Goal: Task Accomplishment & Management: Use online tool/utility

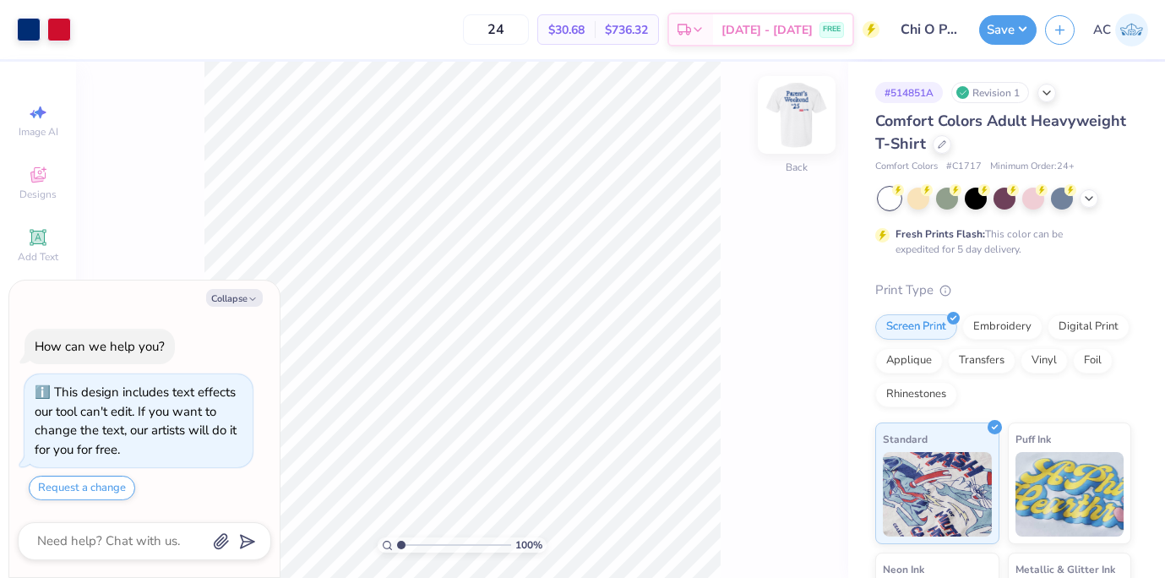
click at [810, 116] on img at bounding box center [797, 115] width 68 height 68
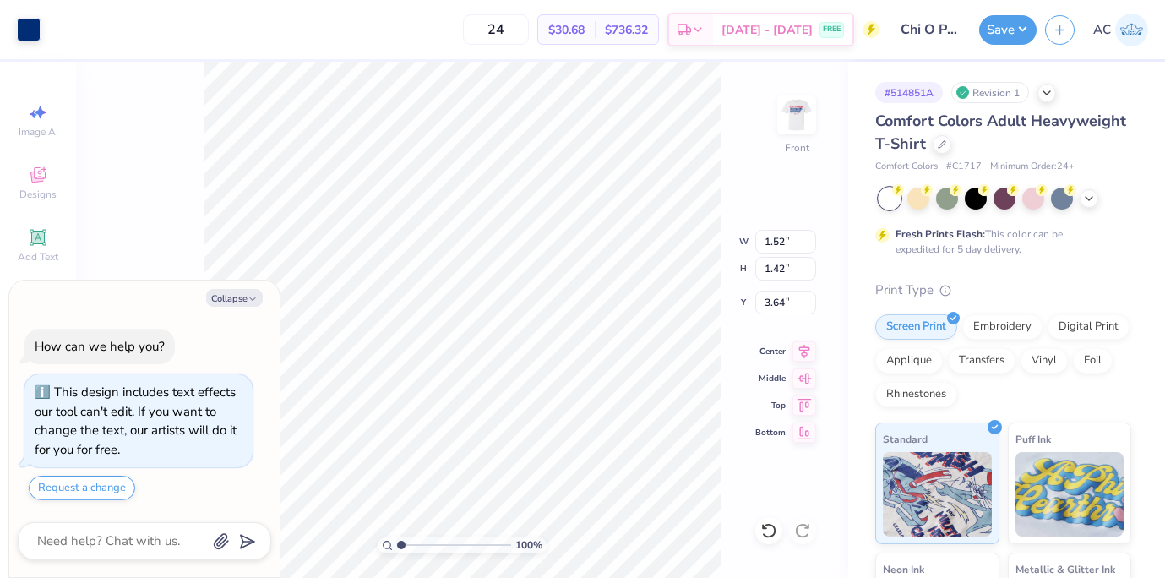
type textarea "x"
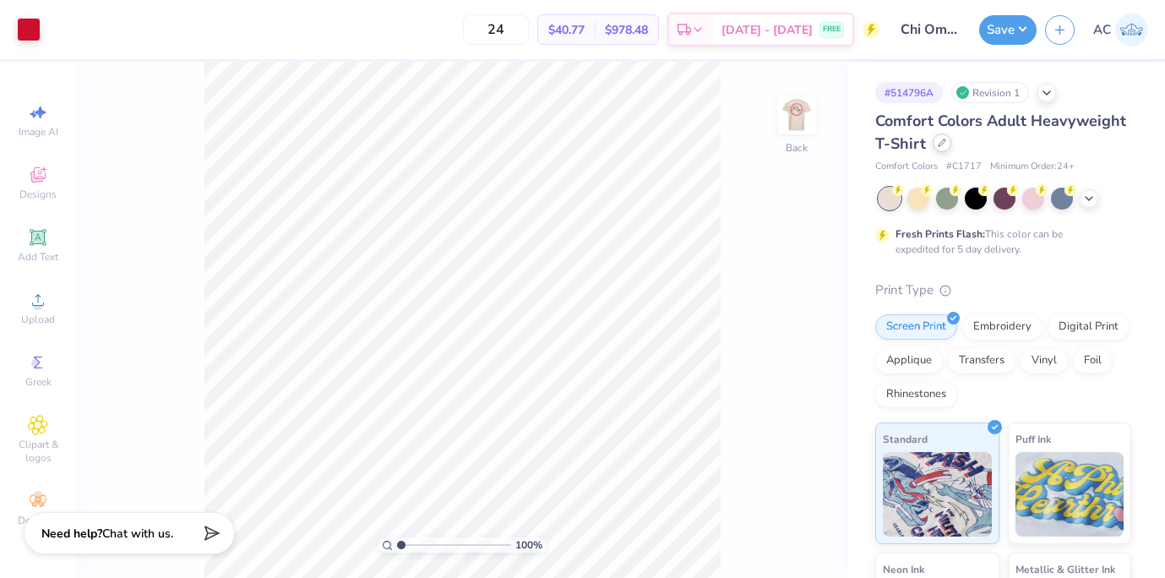
click at [944, 147] on div at bounding box center [942, 142] width 19 height 19
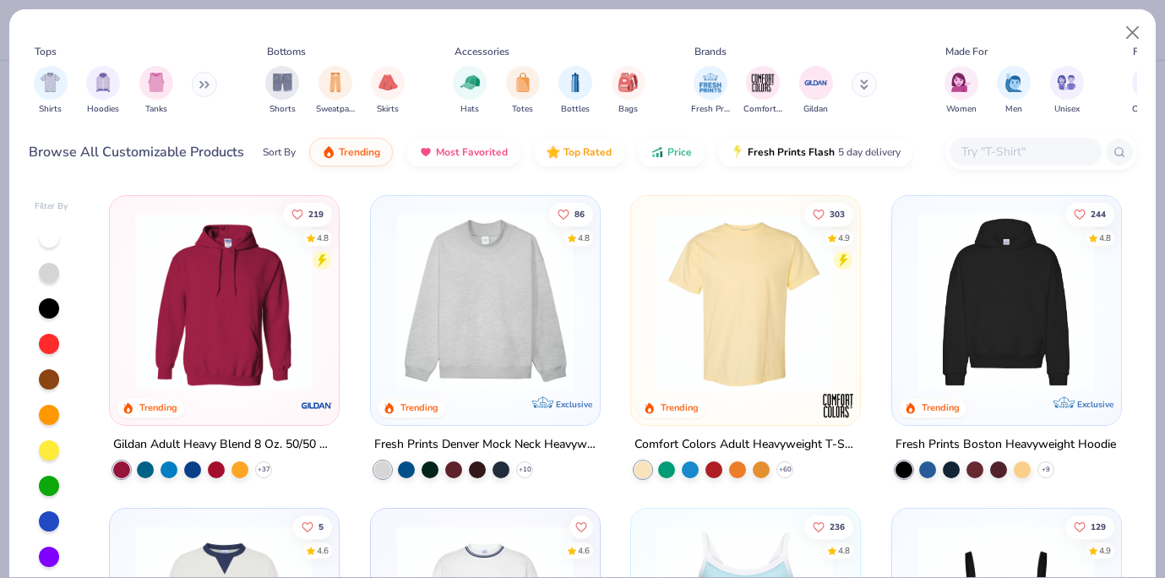
click at [1027, 144] on input "text" at bounding box center [1025, 151] width 130 height 19
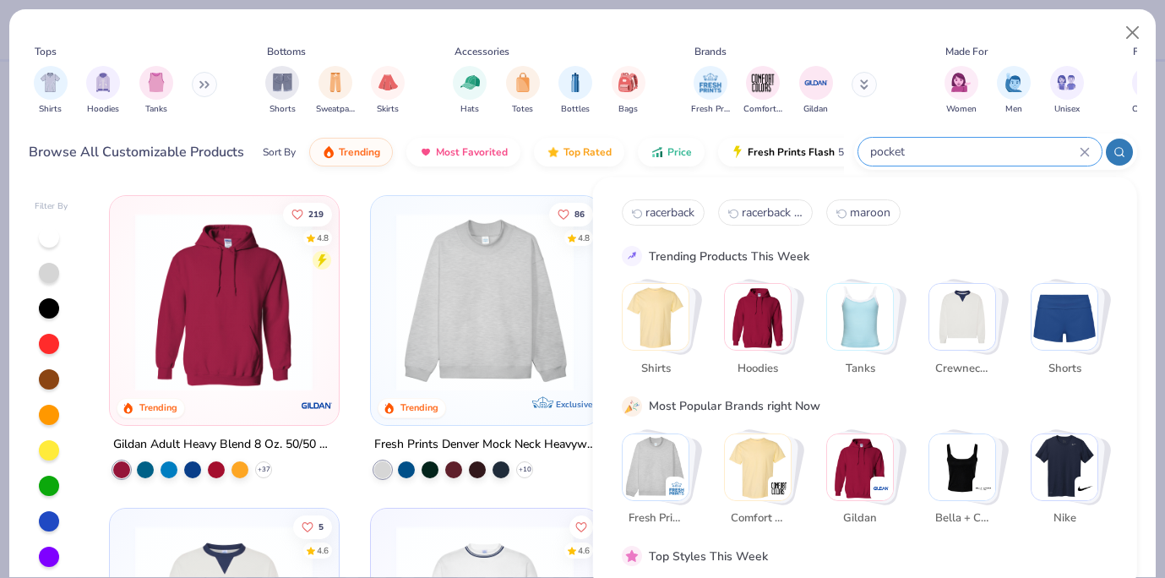
type input "pocket"
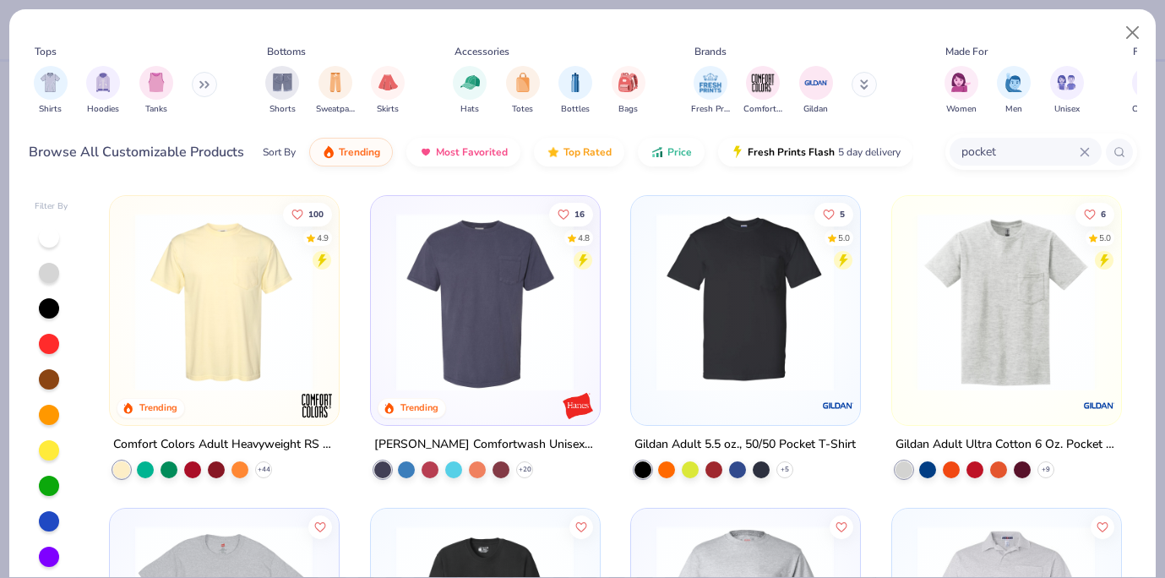
click at [229, 308] on img at bounding box center [224, 302] width 194 height 178
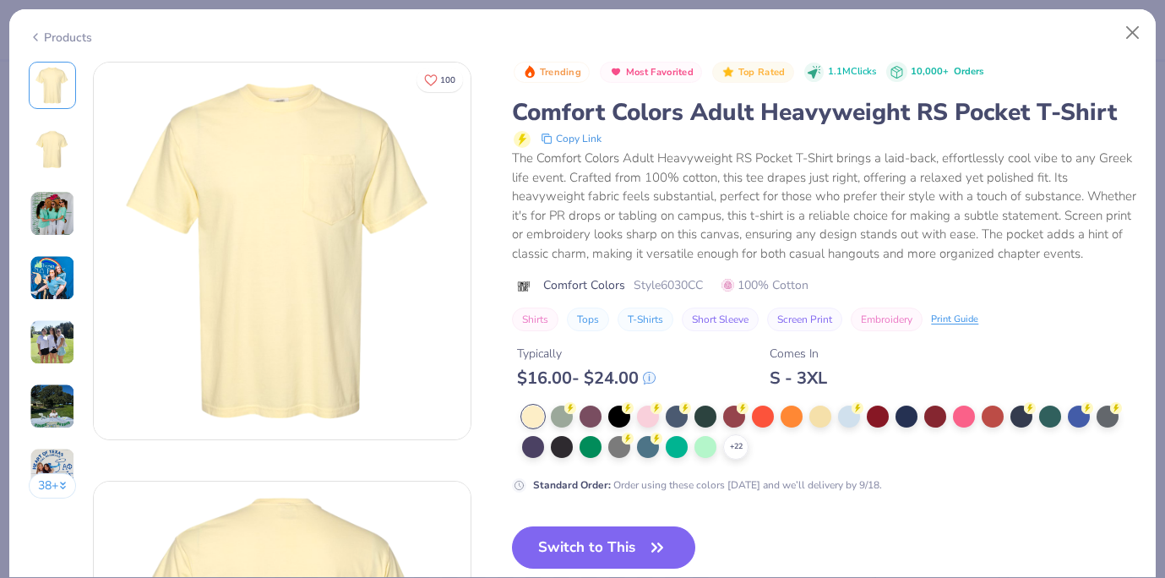
click at [0, 0] on polyline at bounding box center [0, 0] width 0 height 0
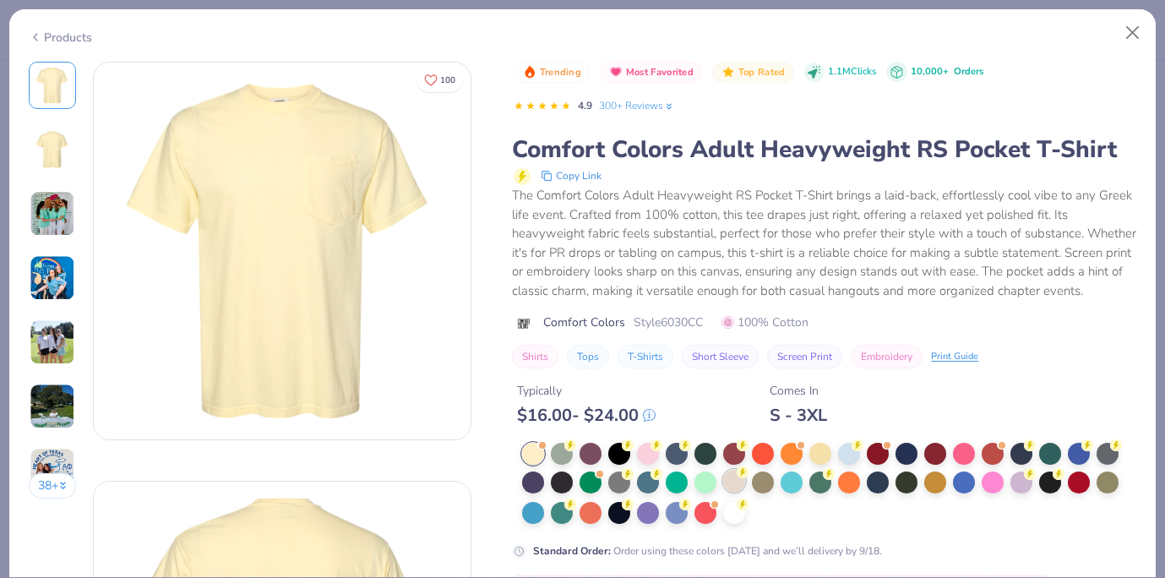
click at [735, 477] on div at bounding box center [734, 481] width 22 height 22
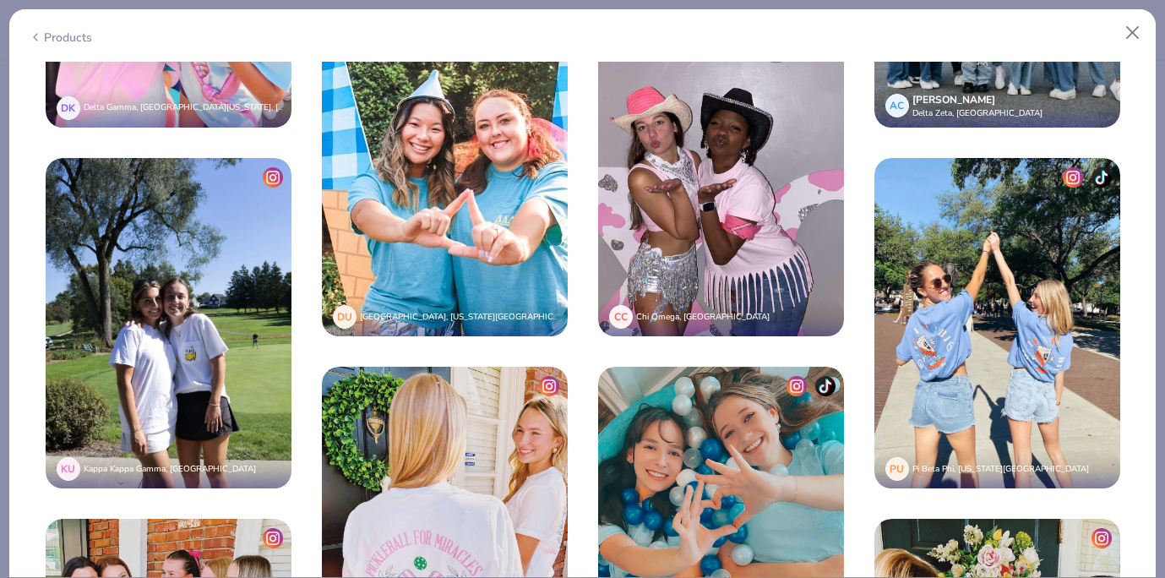
scroll to position [2527, 0]
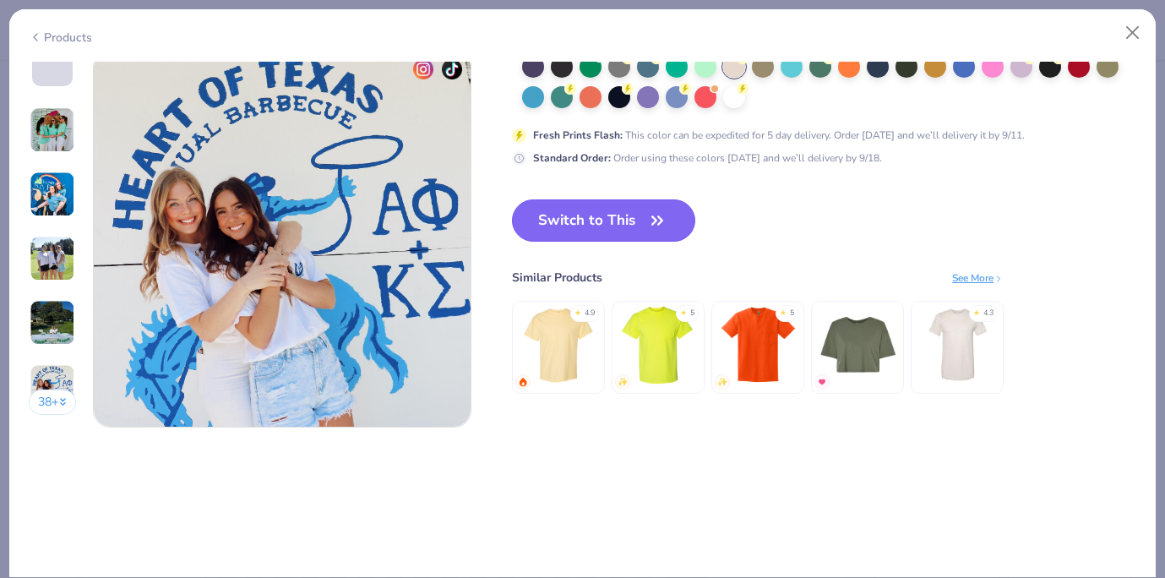
click at [631, 212] on button "Switch to This" at bounding box center [603, 220] width 183 height 42
click at [637, 242] on button "Switch to This" at bounding box center [603, 220] width 183 height 42
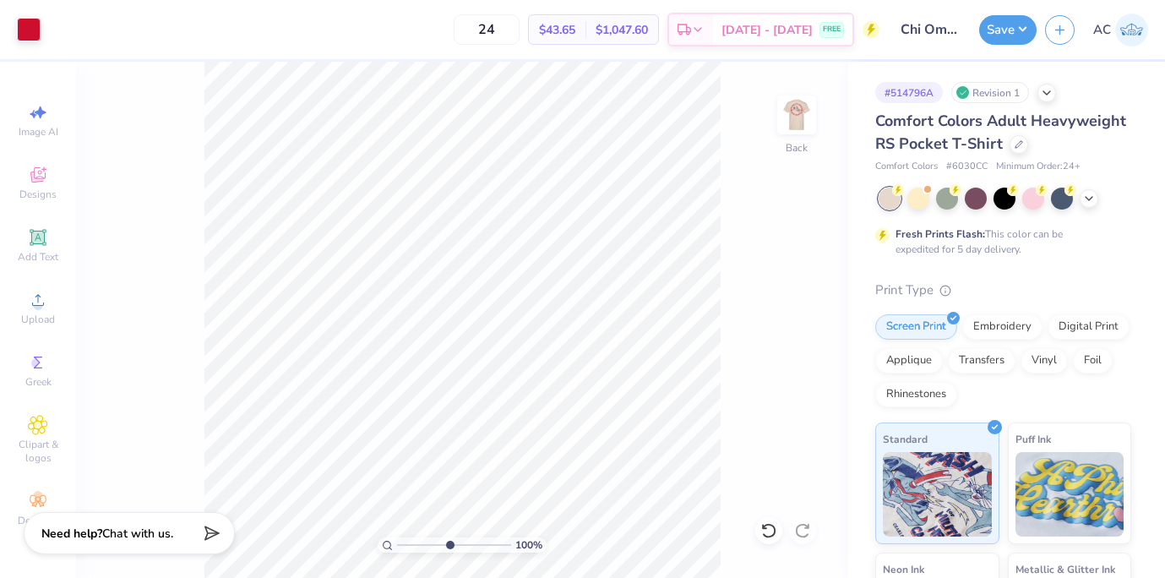
click at [448, 543] on input "range" at bounding box center [454, 544] width 114 height 15
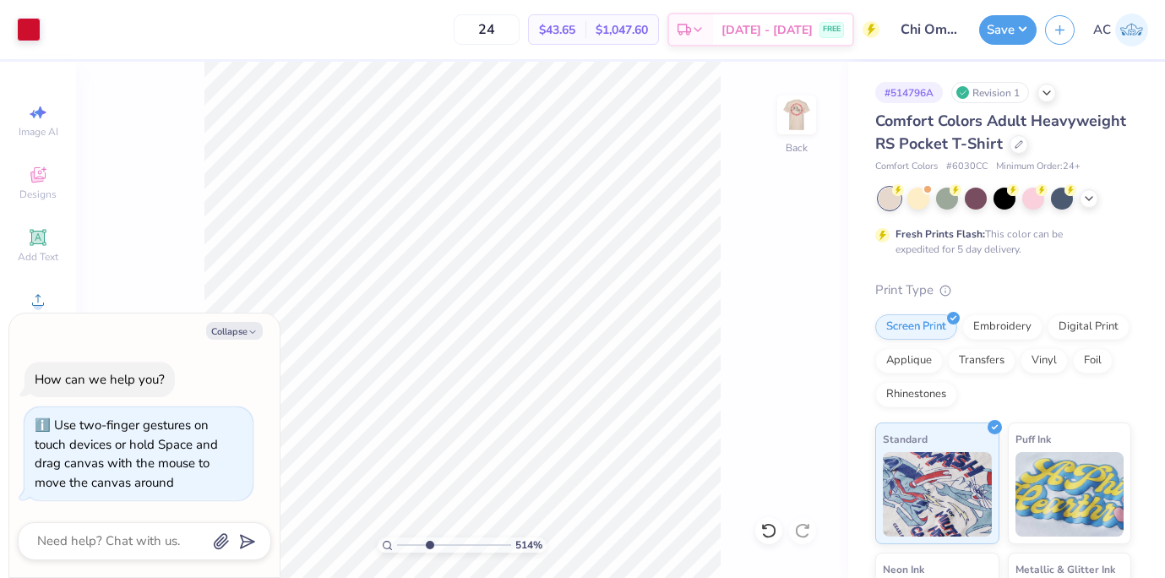
click at [428, 542] on input "range" at bounding box center [454, 544] width 114 height 15
click at [414, 542] on input "range" at bounding box center [454, 544] width 114 height 15
type input "1.47"
click at [406, 542] on input "range" at bounding box center [454, 544] width 114 height 15
click at [255, 330] on icon "button" at bounding box center [253, 332] width 10 height 10
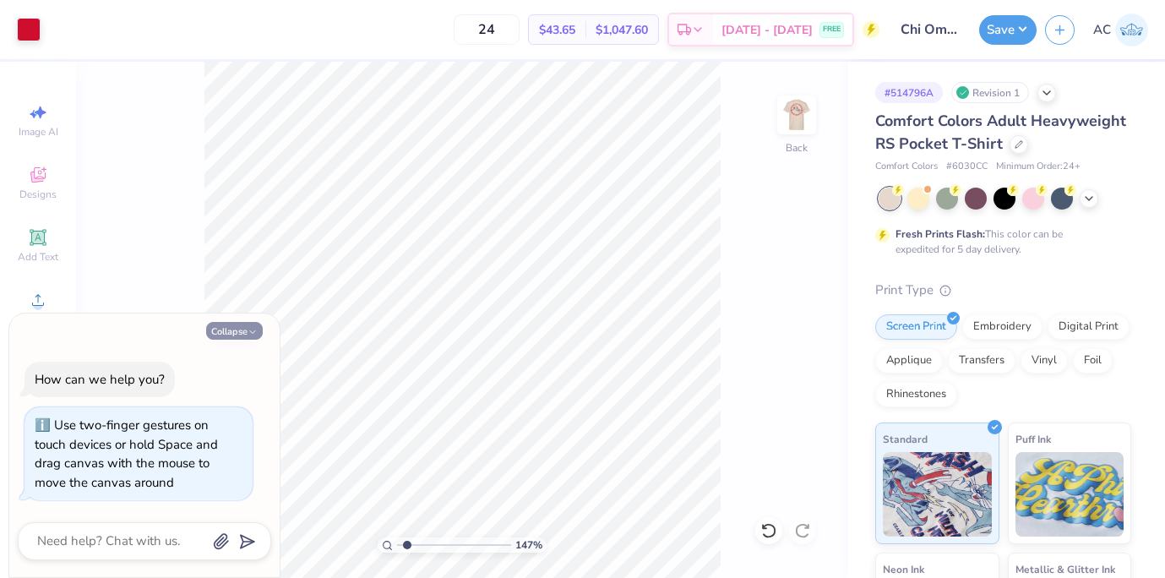
type textarea "x"
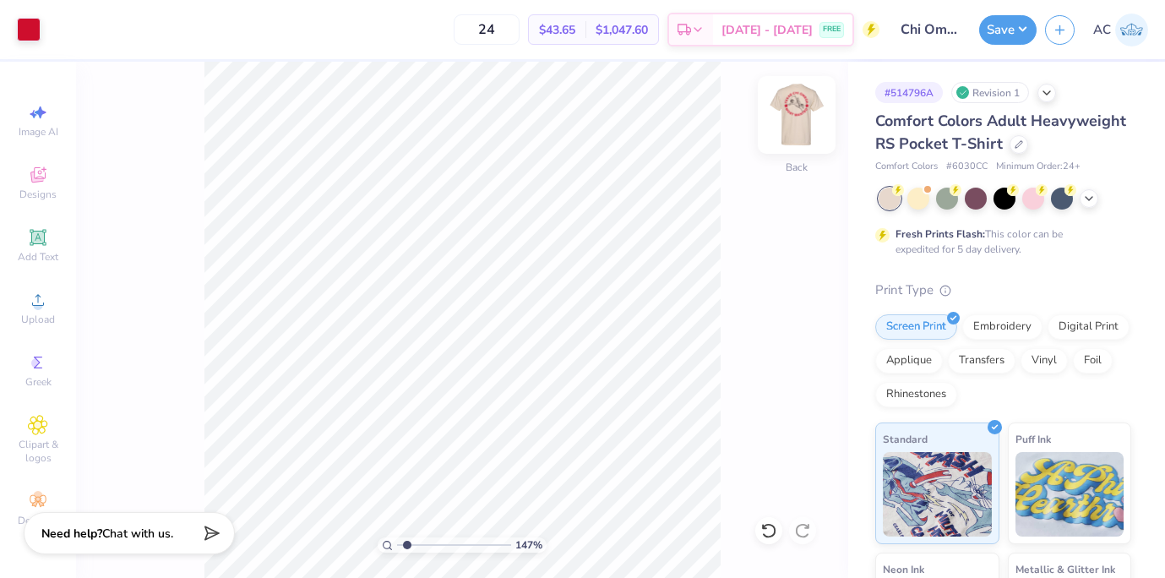
click at [806, 115] on img at bounding box center [797, 115] width 68 height 68
click at [806, 114] on img at bounding box center [797, 115] width 68 height 68
type input "1.02"
click at [401, 544] on input "range" at bounding box center [454, 544] width 114 height 15
click at [809, 109] on img at bounding box center [797, 115] width 68 height 68
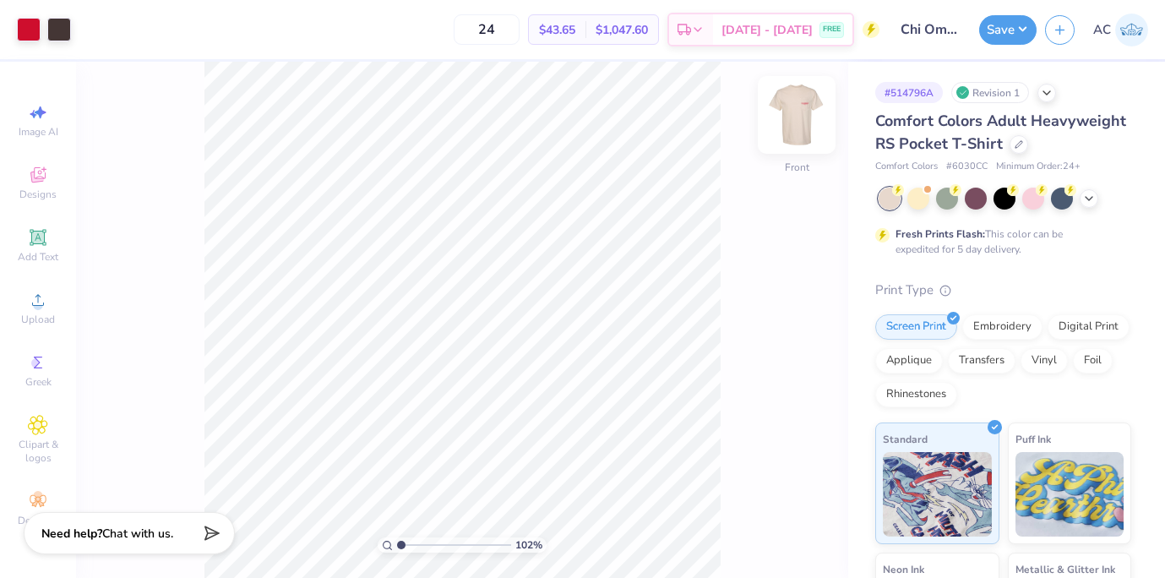
click at [803, 117] on img at bounding box center [797, 115] width 68 height 68
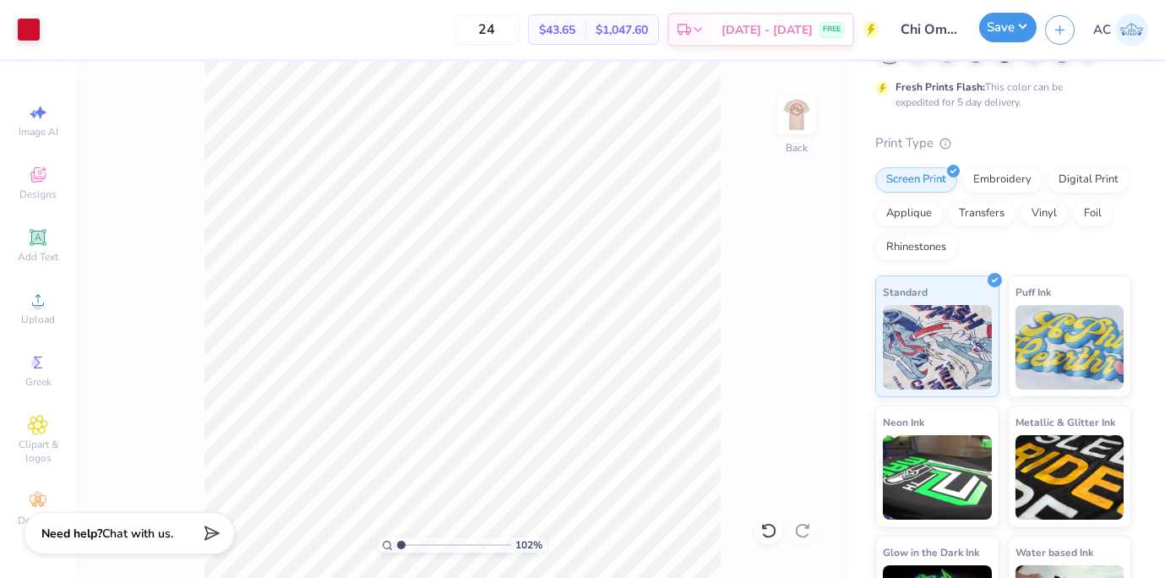
click at [1003, 27] on button "Save" at bounding box center [1007, 28] width 57 height 30
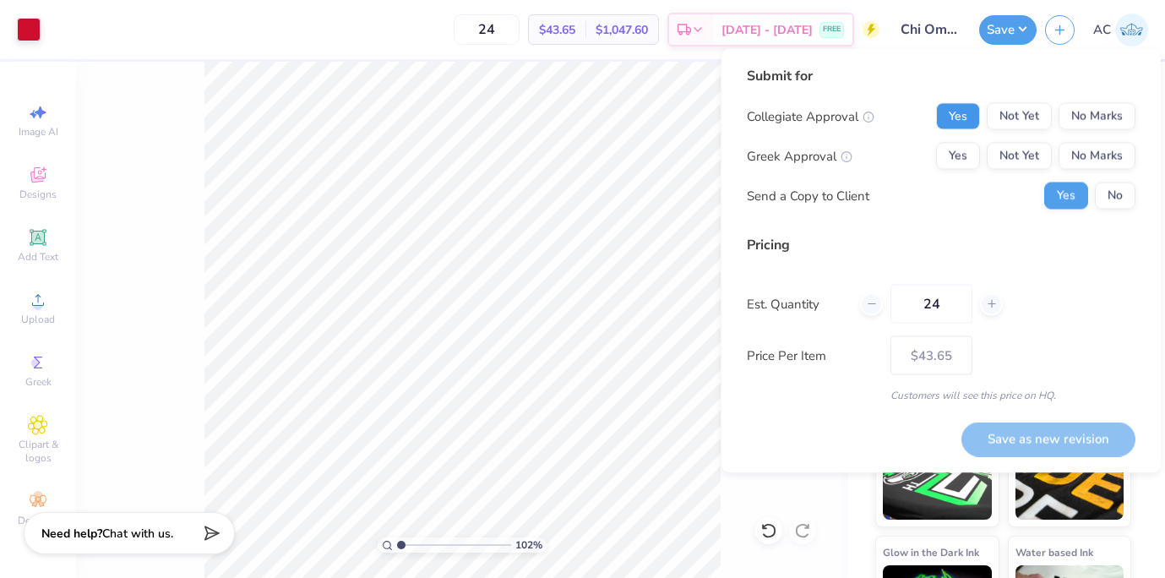
click at [961, 112] on button "Yes" at bounding box center [958, 116] width 44 height 27
click at [1021, 113] on button "Not Yet" at bounding box center [1019, 116] width 65 height 27
click at [1117, 106] on button "No Marks" at bounding box center [1097, 116] width 77 height 27
click at [965, 154] on button "Yes" at bounding box center [958, 156] width 44 height 27
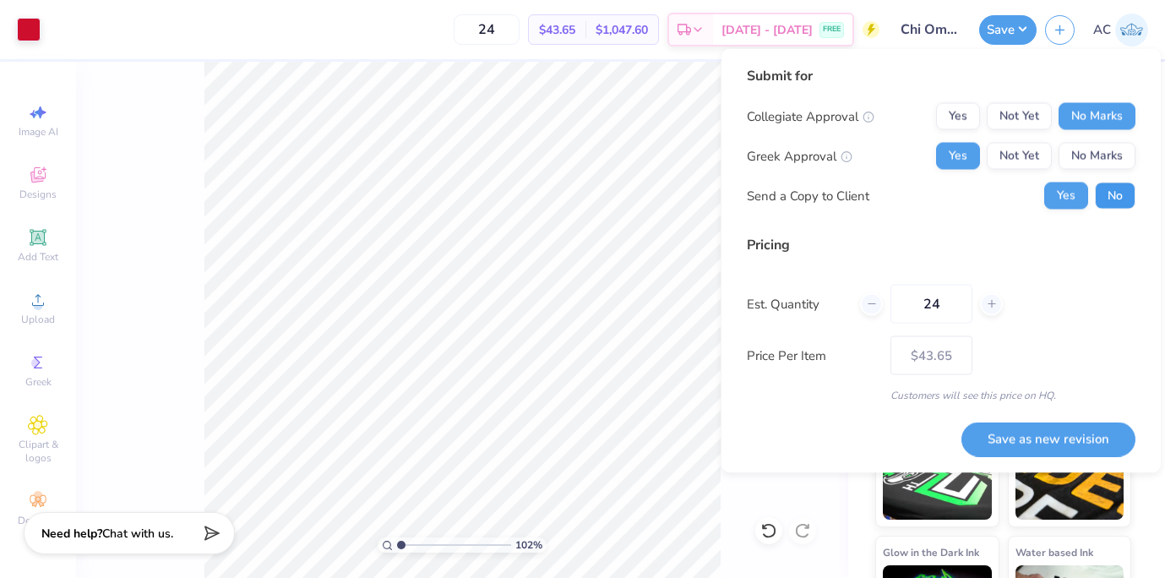
click at [1103, 189] on button "No" at bounding box center [1115, 195] width 41 height 27
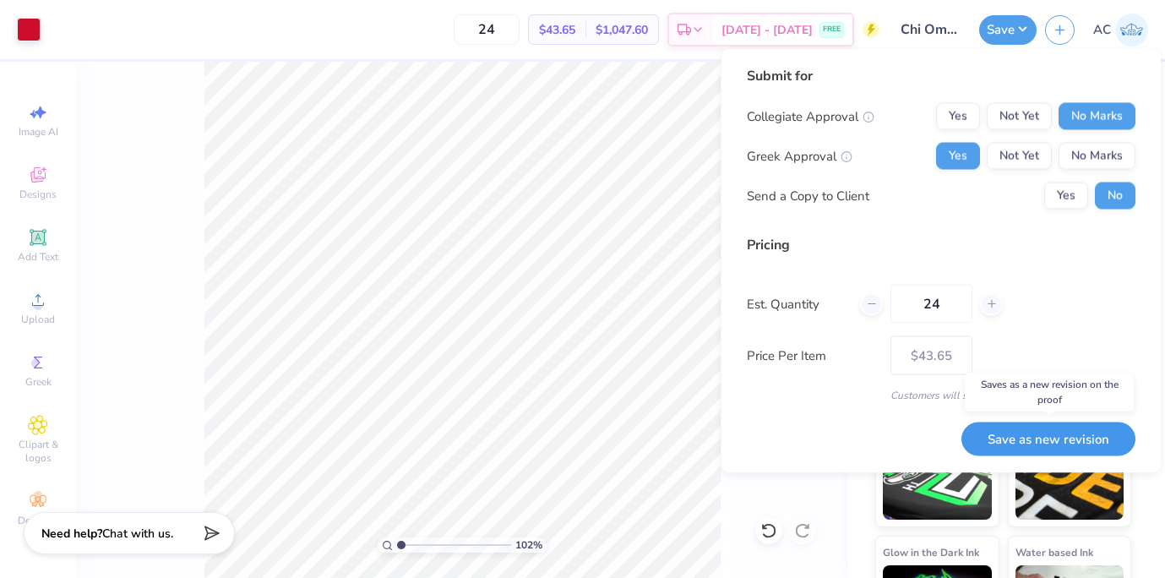
click at [1059, 436] on button "Save as new revision" at bounding box center [1048, 439] width 174 height 35
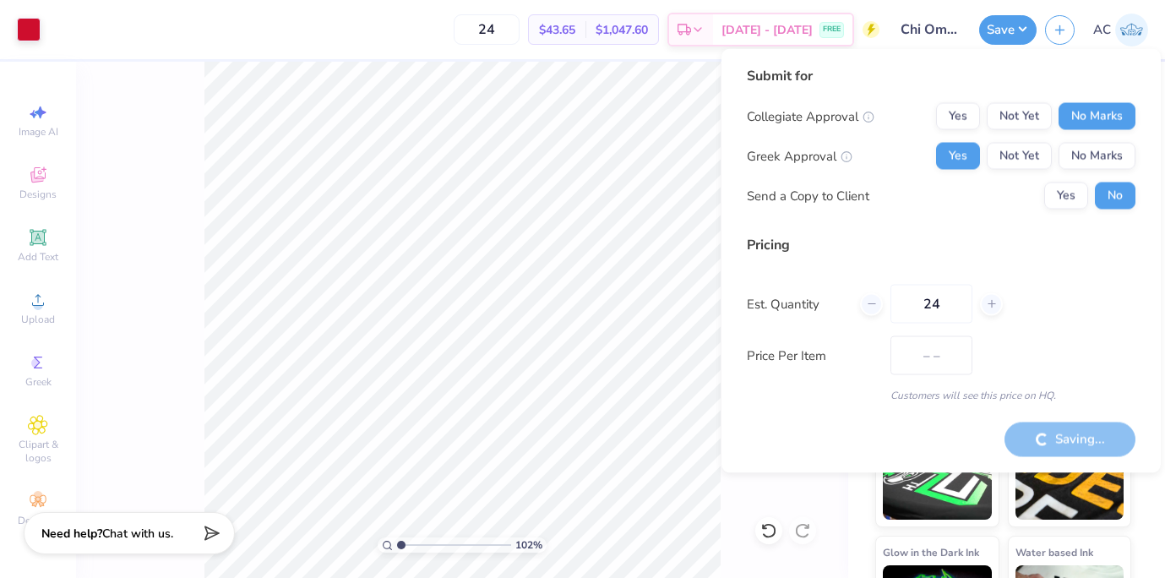
type input "$43.65"
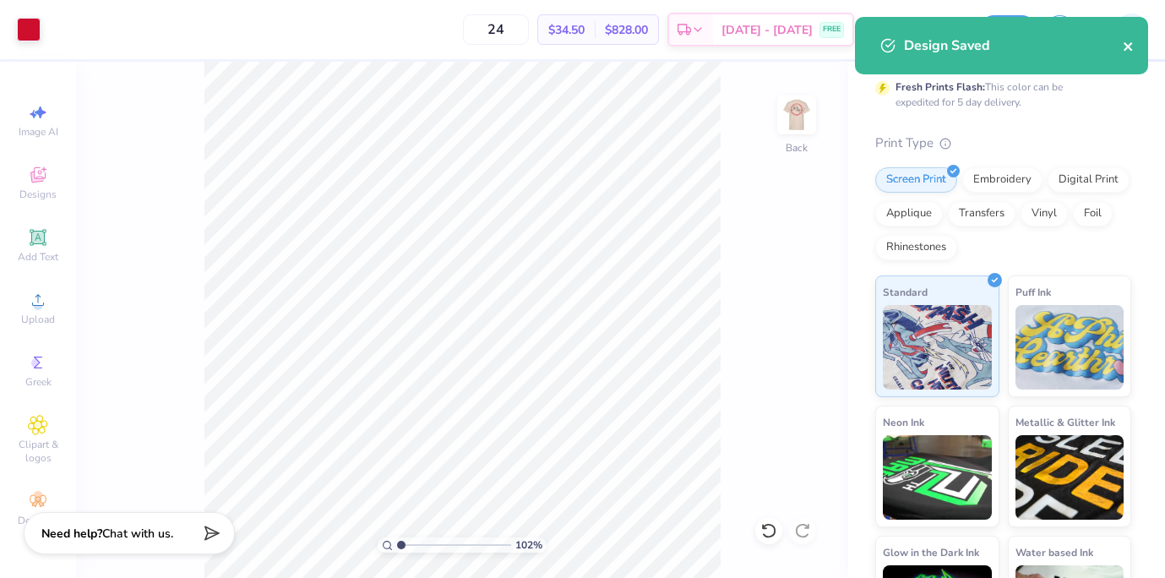
click at [1129, 42] on icon "close" at bounding box center [1129, 47] width 12 height 14
